Goal: Transaction & Acquisition: Purchase product/service

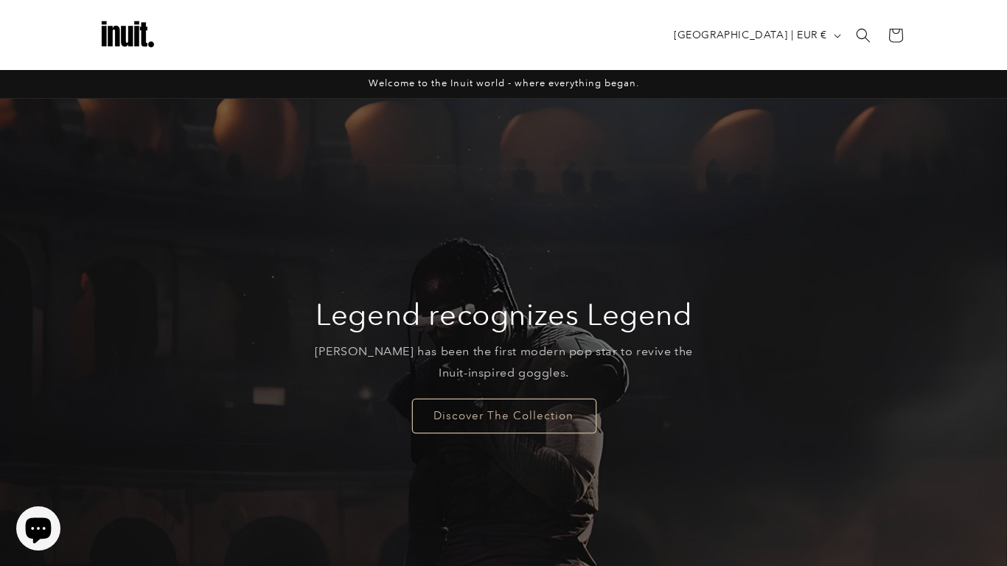
scroll to position [1, 0]
click at [562, 416] on link "Discover The Collection" at bounding box center [503, 414] width 184 height 35
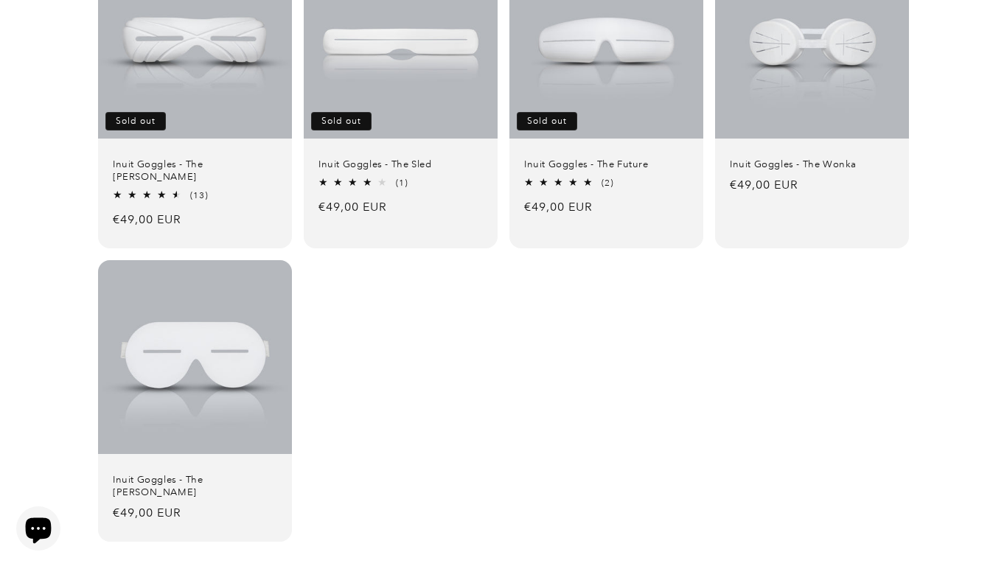
scroll to position [262, 0]
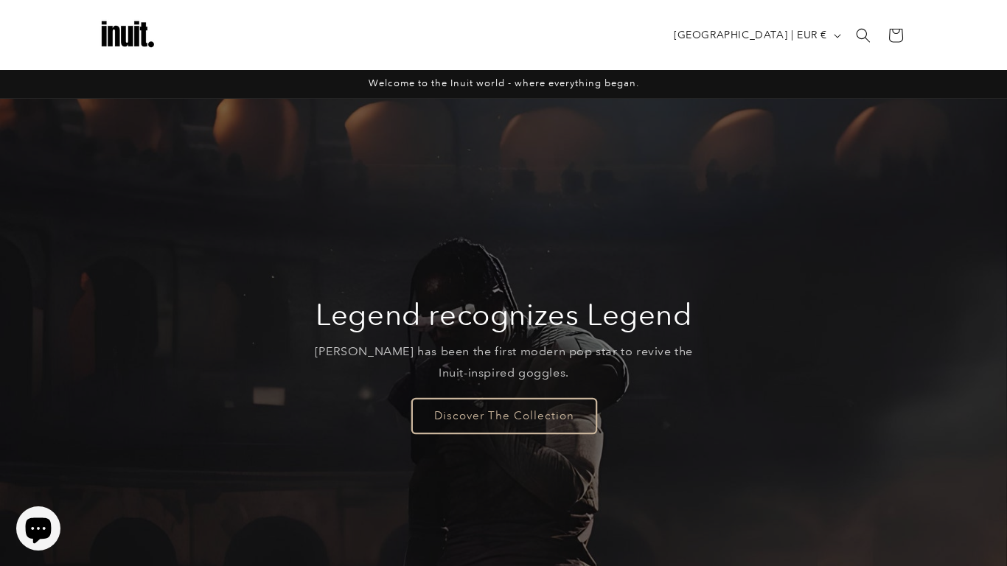
click at [498, 422] on link "Discover The Collection" at bounding box center [503, 415] width 184 height 35
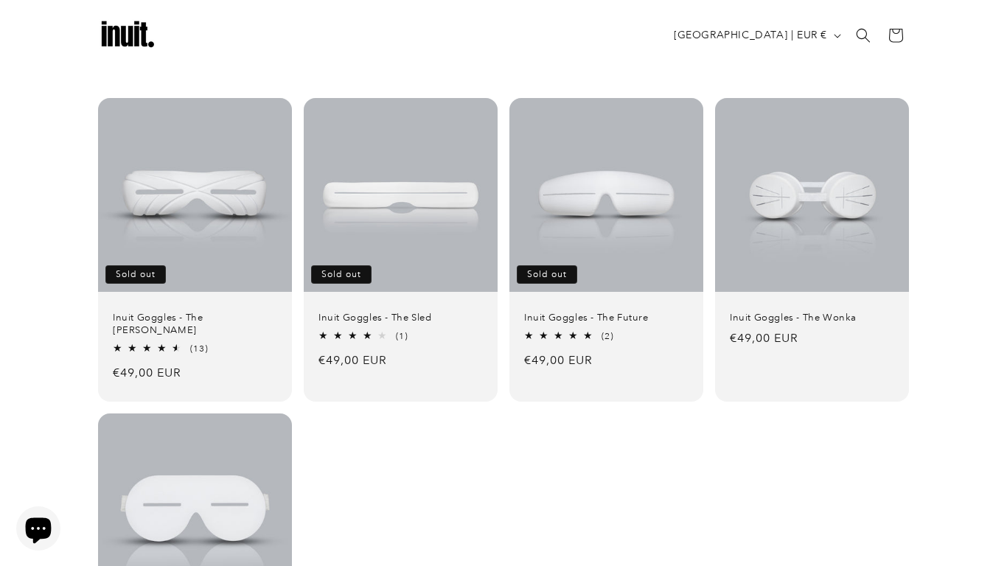
scroll to position [108, 0]
